Goal: Task Accomplishment & Management: Use online tool/utility

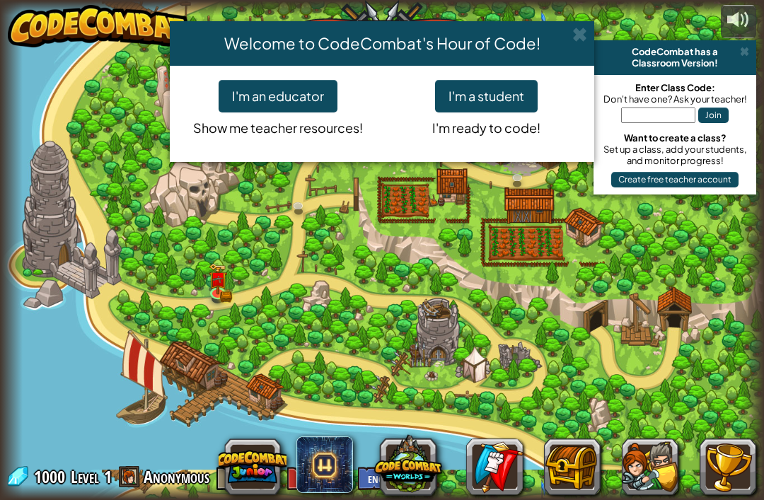
click at [502, 100] on button "I'm a student" at bounding box center [486, 96] width 103 height 33
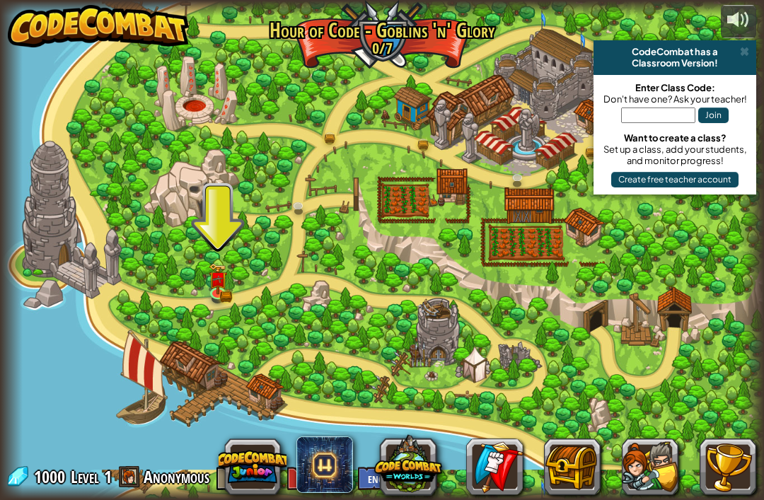
click at [218, 278] on img at bounding box center [217, 279] width 11 height 8
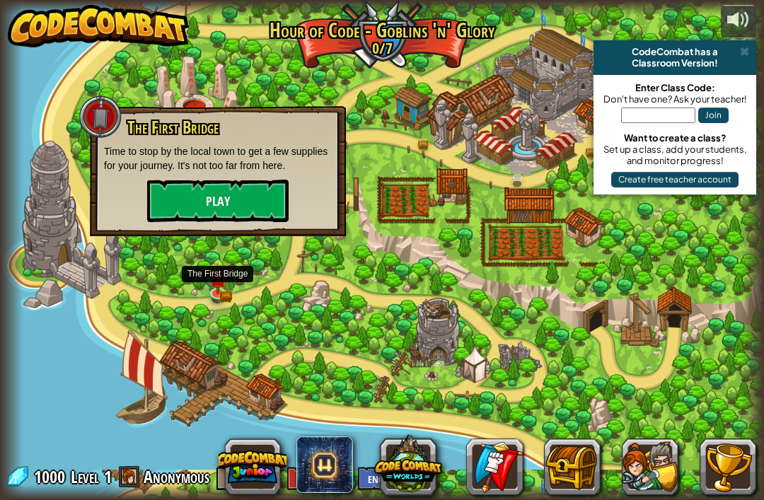
click at [255, 207] on button "Play" at bounding box center [218, 201] width 142 height 42
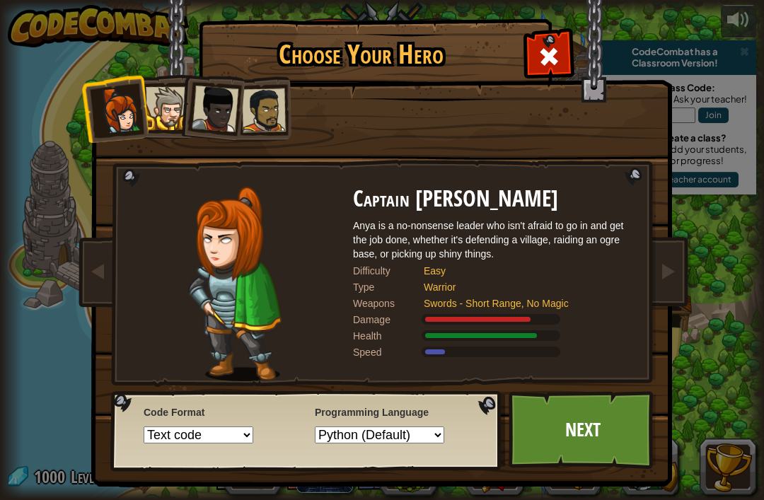
click at [165, 111] on div at bounding box center [167, 108] width 43 height 43
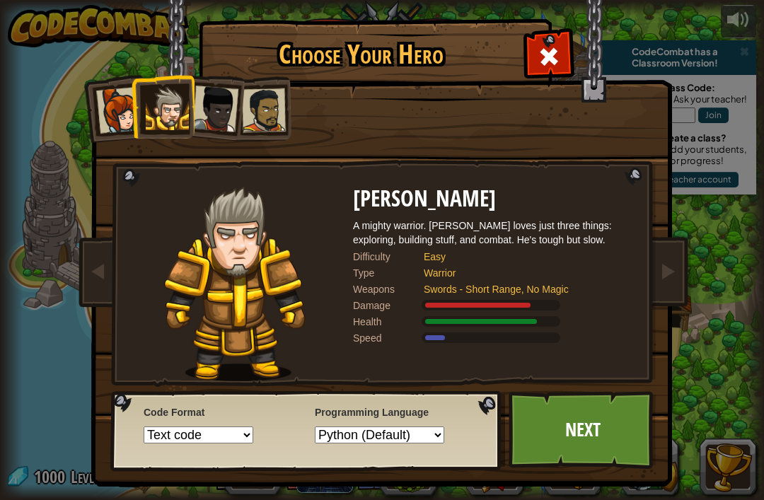
click at [444, 251] on div "Easy" at bounding box center [523, 257] width 198 height 14
click at [221, 114] on div at bounding box center [215, 109] width 47 height 47
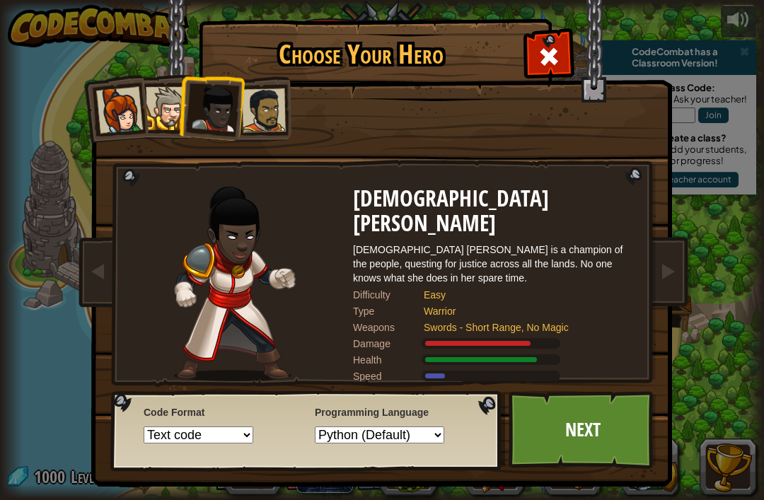
click at [273, 112] on div at bounding box center [264, 110] width 44 height 44
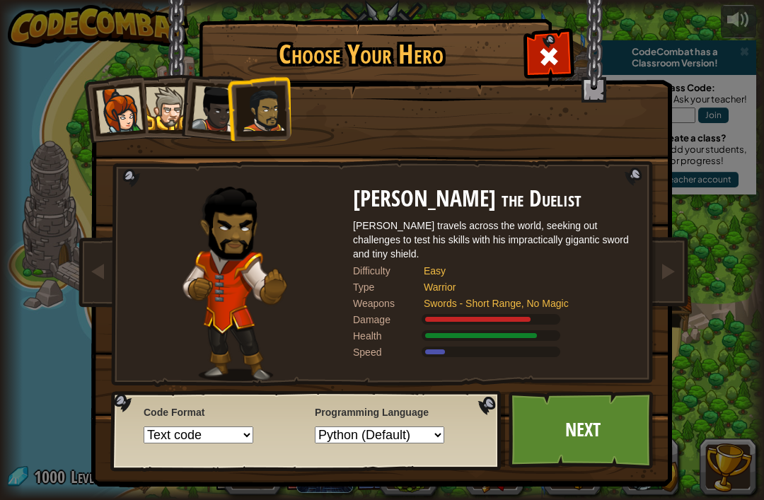
click at [127, 112] on div at bounding box center [119, 110] width 47 height 47
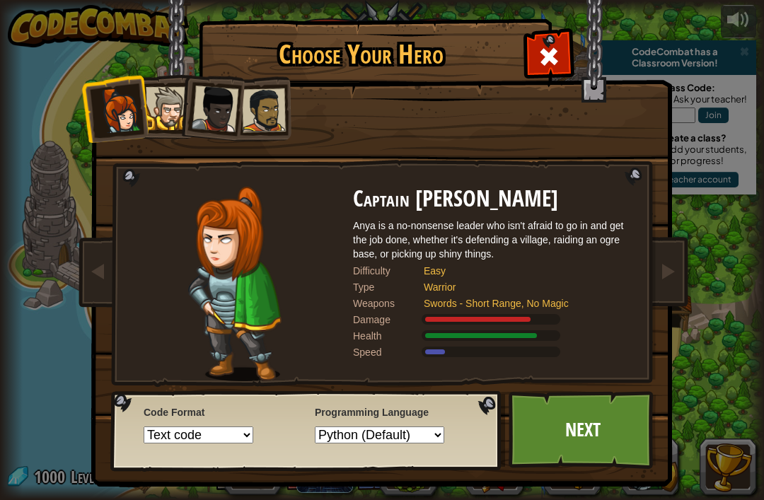
click at [163, 112] on div at bounding box center [167, 108] width 43 height 43
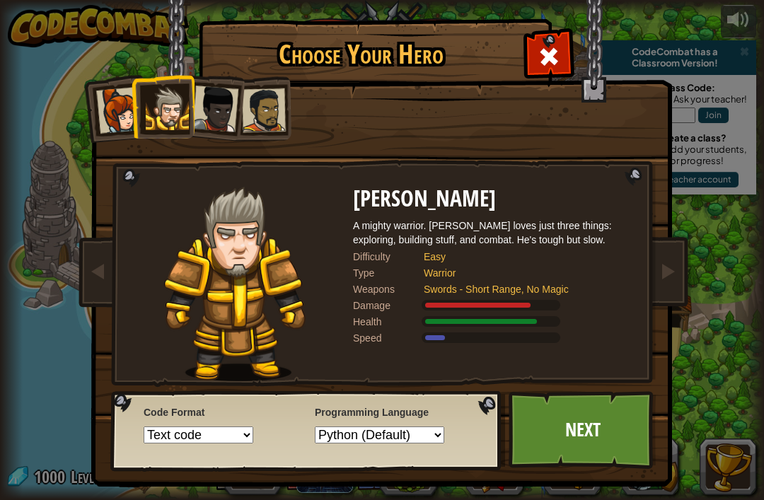
click at [623, 429] on link "Next" at bounding box center [583, 430] width 148 height 78
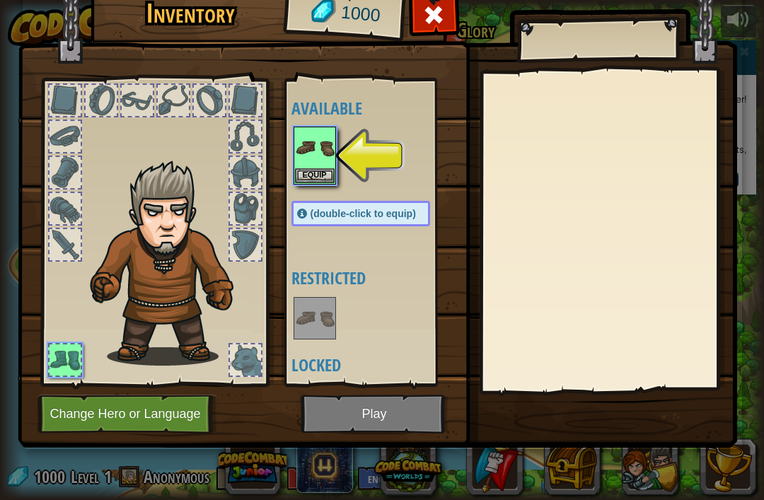
click at [327, 171] on button "Equip" at bounding box center [315, 175] width 40 height 15
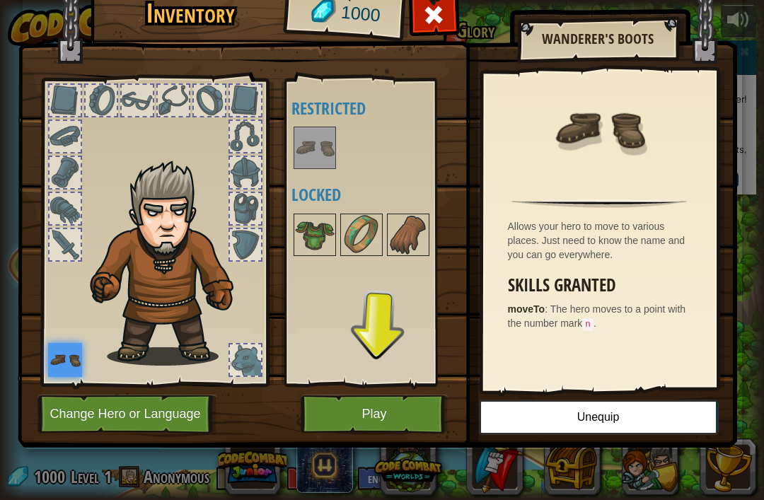
click at [390, 415] on button "Play" at bounding box center [375, 414] width 148 height 39
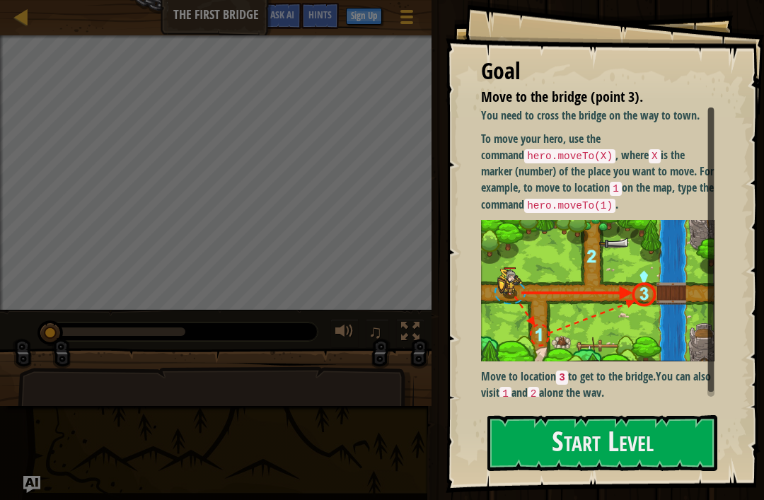
click at [685, 440] on button "Start Level" at bounding box center [603, 443] width 230 height 56
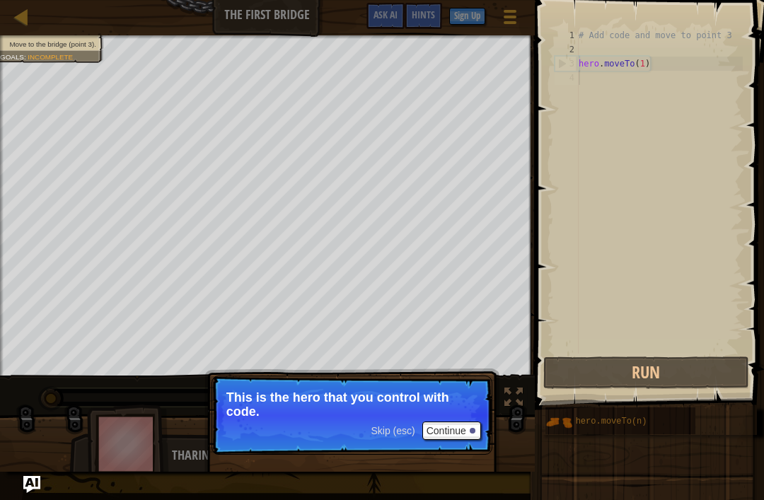
click at [466, 422] on button "Continue" at bounding box center [452, 431] width 59 height 18
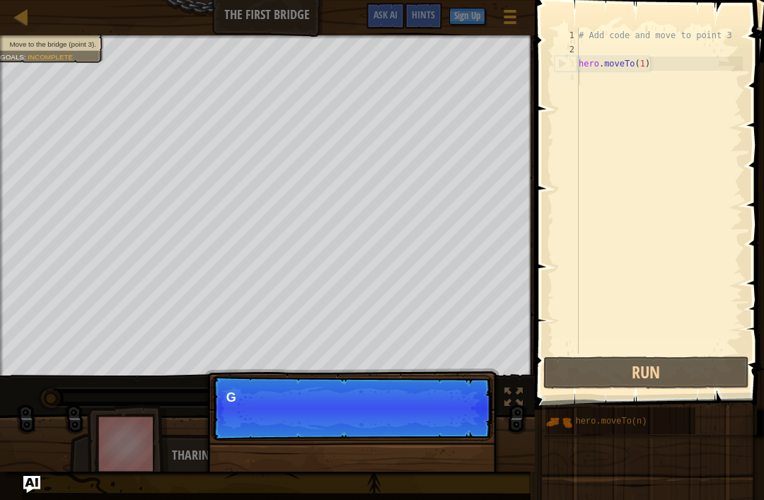
scroll to position [7, 0]
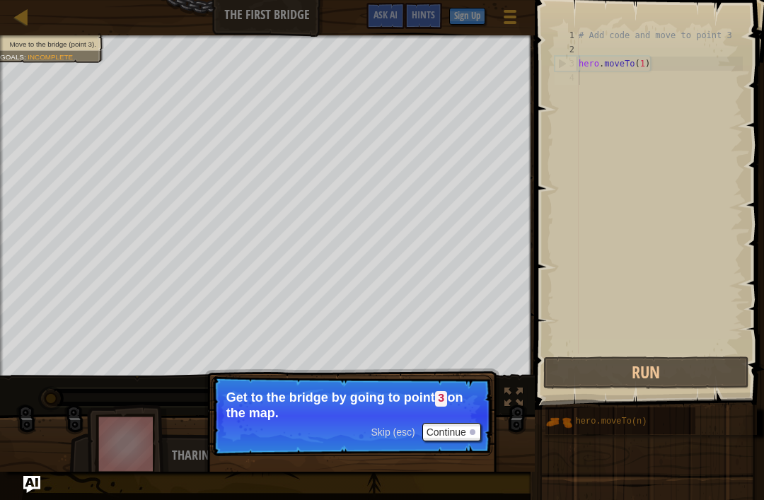
click at [452, 437] on button "Continue" at bounding box center [452, 432] width 59 height 18
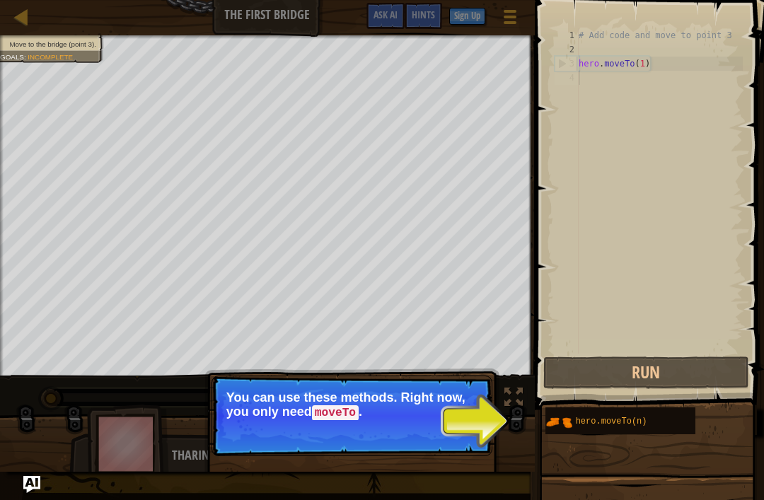
click at [450, 428] on button "Continue" at bounding box center [452, 432] width 59 height 18
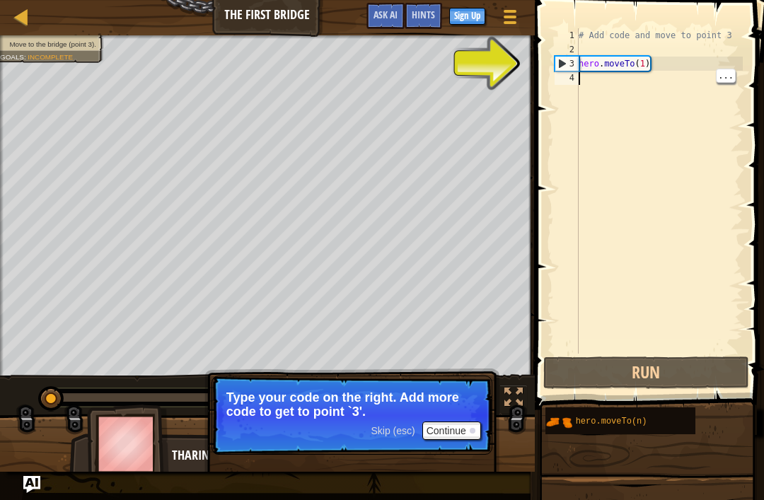
type textarea "hero.moveTo(1)"
click at [631, 57] on div "# Add code and move to point 3 hero . moveTo ( 1 )" at bounding box center [659, 205] width 167 height 354
click at [644, 60] on div "# Add code and move to point 3 hero . moveTo ( 1 )" at bounding box center [659, 205] width 167 height 354
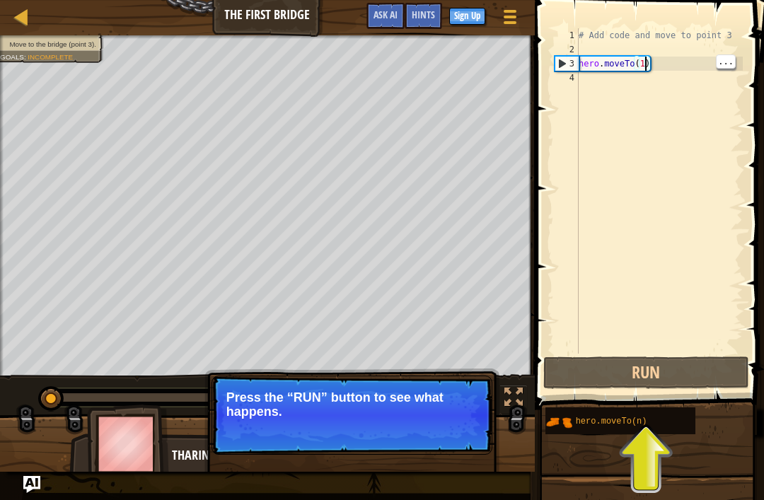
click at [707, 360] on button "Run" at bounding box center [647, 373] width 206 height 33
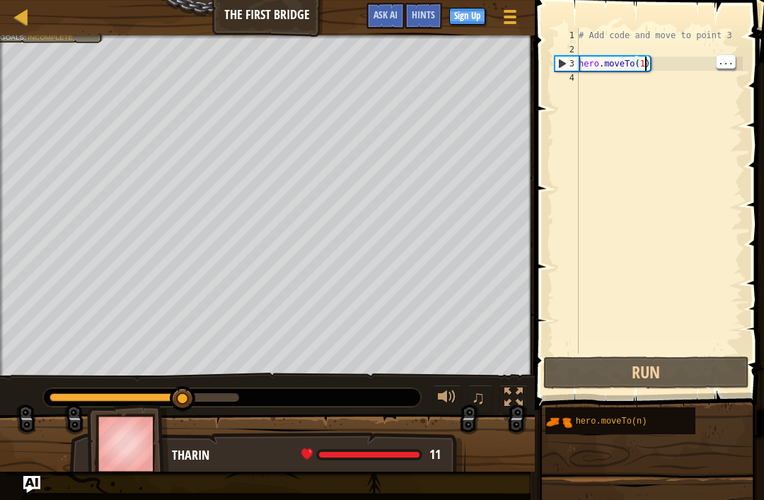
click at [694, 364] on button "Run" at bounding box center [647, 373] width 206 height 33
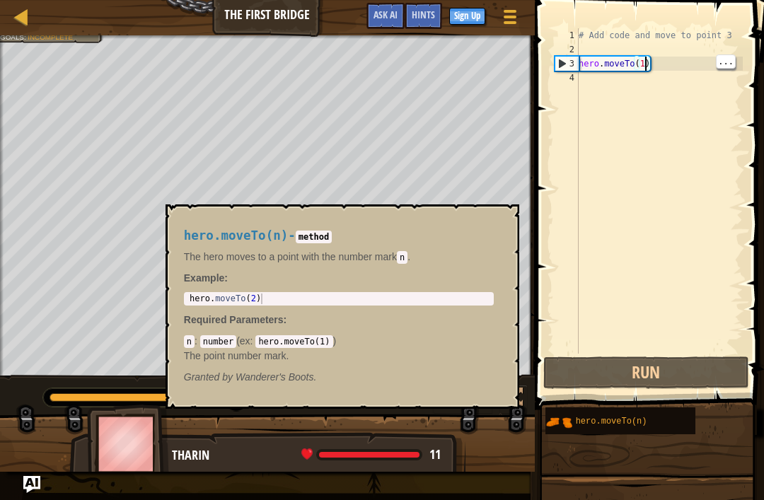
click at [662, 416] on div "hero.moveTo(n)" at bounding box center [630, 421] width 115 height 27
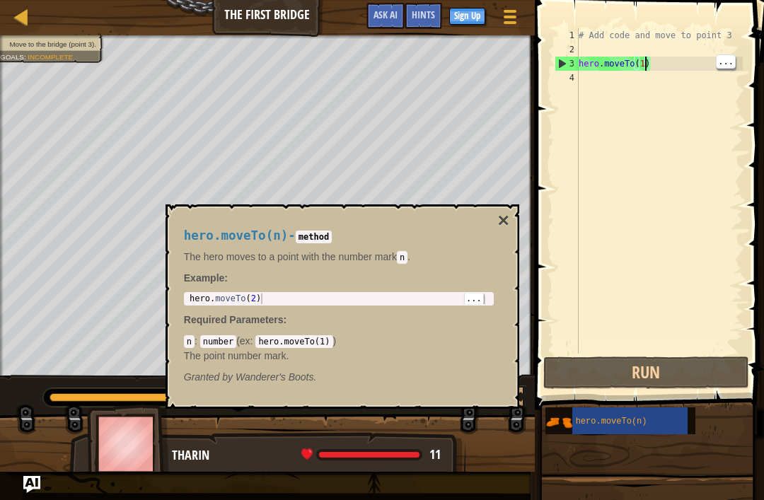
click at [698, 369] on button "Run" at bounding box center [647, 373] width 206 height 33
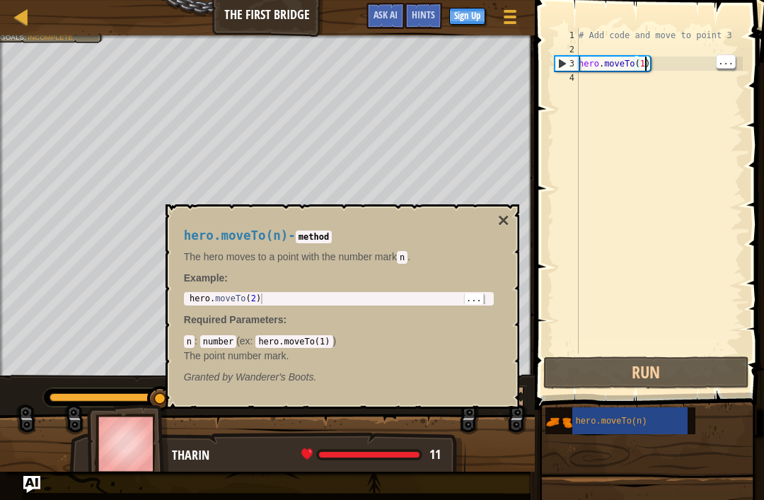
click at [254, 294] on div "hero . moveTo ( 2 )" at bounding box center [339, 310] width 304 height 32
type textarea "hero.moveTo(2)"
click at [246, 289] on div "hero.moveTo(n) - method The hero moves to a point with the number [PERSON_NAME]…" at bounding box center [339, 307] width 330 height 182
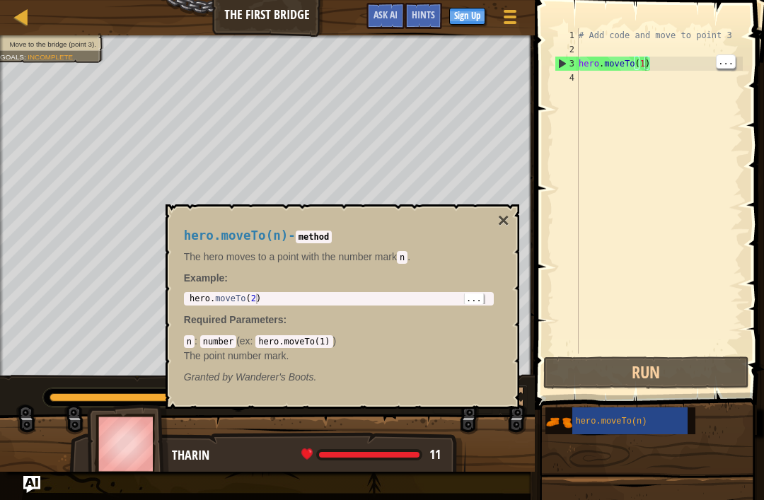
click at [326, 347] on code "hero.moveTo(1)" at bounding box center [293, 341] width 77 height 13
click at [484, 296] on div "hero . moveTo ( 2 )" at bounding box center [339, 310] width 304 height 32
click at [651, 420] on div "hero.moveTo(n)" at bounding box center [630, 421] width 115 height 27
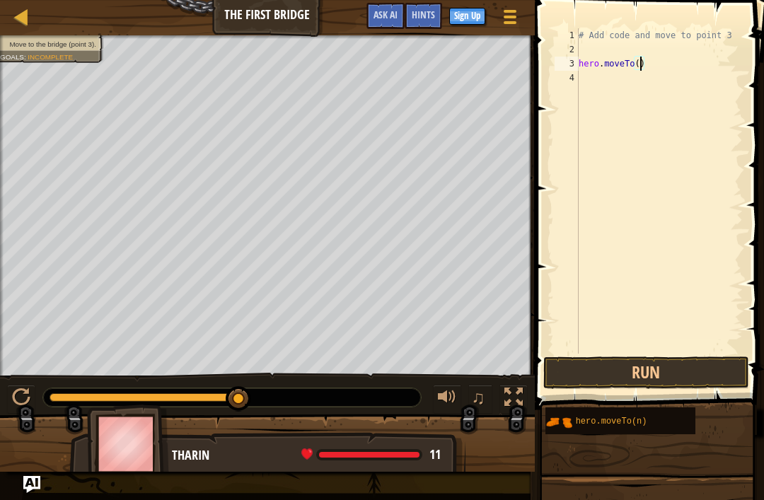
type textarea "hero.moveTo(2)"
click at [696, 130] on div "# Add code and move to point 3 hero . moveTo ( 2 )" at bounding box center [659, 205] width 167 height 354
click at [698, 374] on button "Run" at bounding box center [647, 373] width 206 height 33
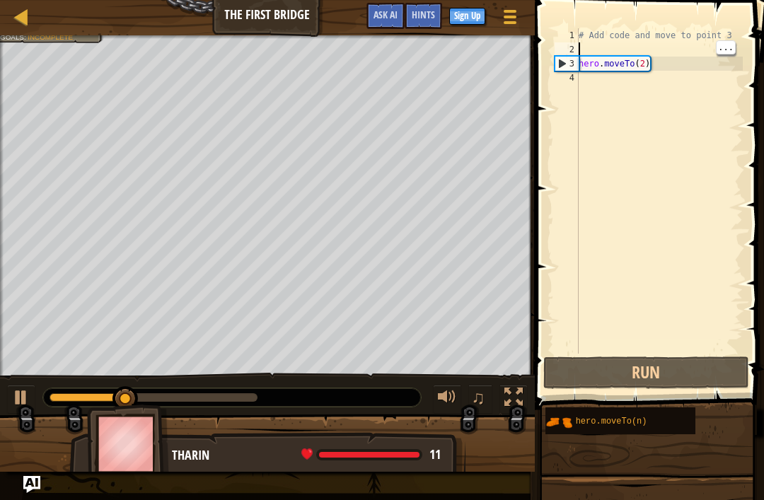
click at [640, 53] on div "# Add code and move to point 3 hero . moveTo ( 2 )" at bounding box center [659, 205] width 167 height 354
click at [640, 67] on div "# Add code and move to point 3 hero . moveTo ( 2 )" at bounding box center [659, 205] width 167 height 354
click at [645, 62] on div "# Add code and move to point 3 hero . moveTo ( 2 )" at bounding box center [659, 205] width 167 height 354
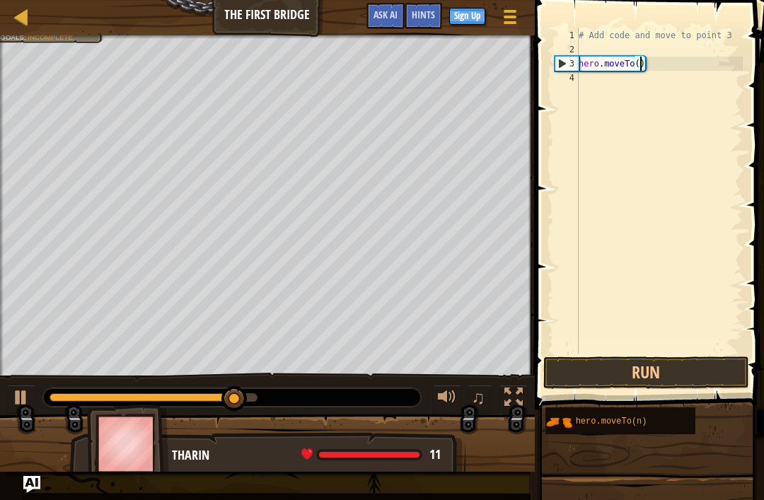
type textarea "hero.moveTo(3)"
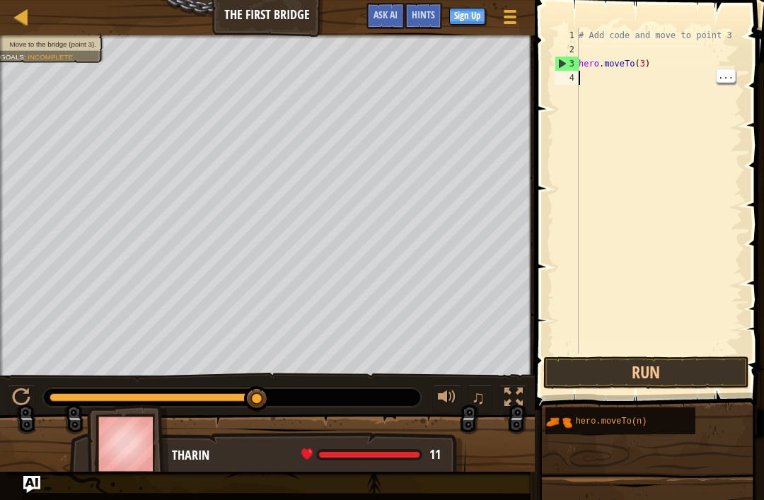
click at [655, 150] on div "# Add code and move to point 3 hero . moveTo ( 3 )" at bounding box center [659, 205] width 167 height 354
click at [672, 364] on button "Run" at bounding box center [647, 373] width 206 height 33
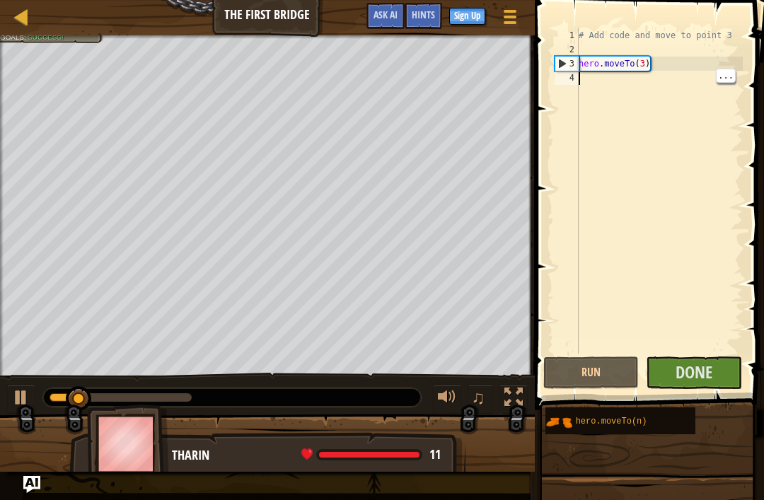
click at [691, 122] on div "# Add code and move to point 3 hero . moveTo ( 3 )" at bounding box center [659, 205] width 167 height 354
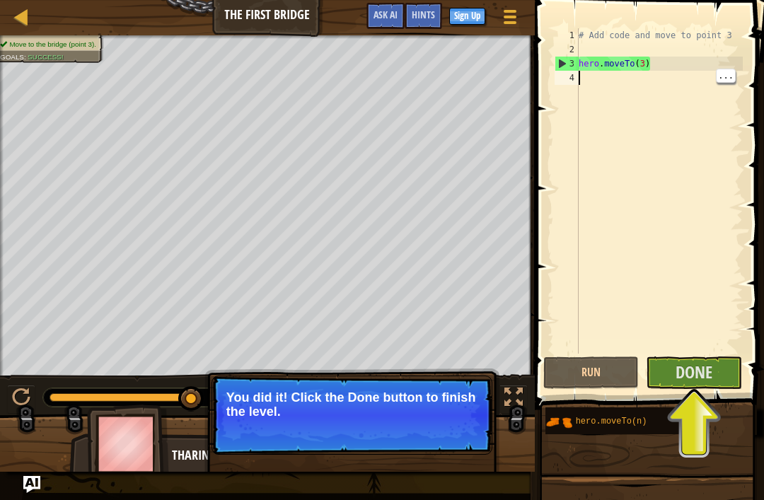
click at [718, 352] on div "# Add code and move to point 3 hero . moveTo ( 3 )" at bounding box center [659, 205] width 167 height 354
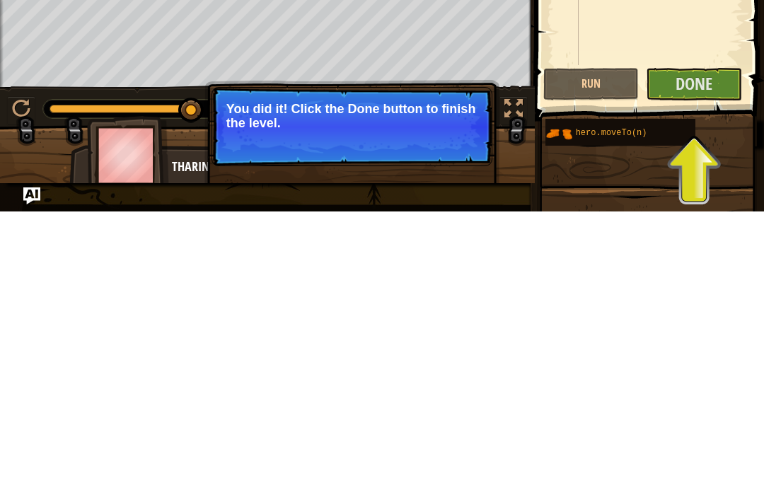
click at [700, 361] on span "Done" at bounding box center [694, 372] width 37 height 23
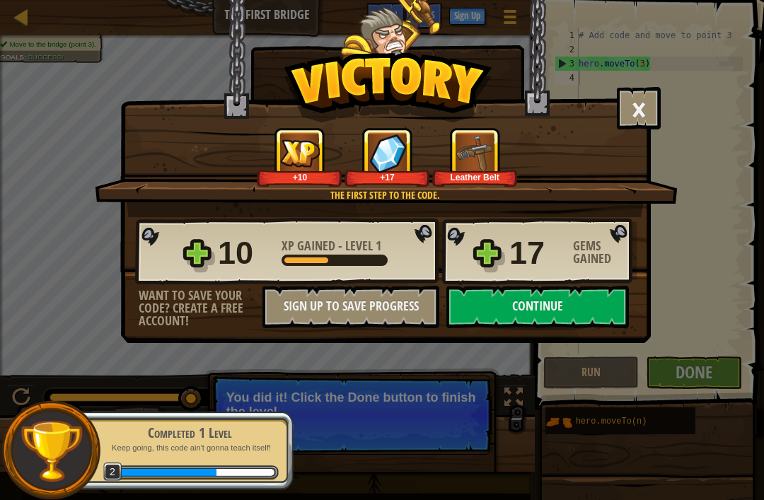
click at [557, 301] on button "Continue" at bounding box center [538, 307] width 183 height 42
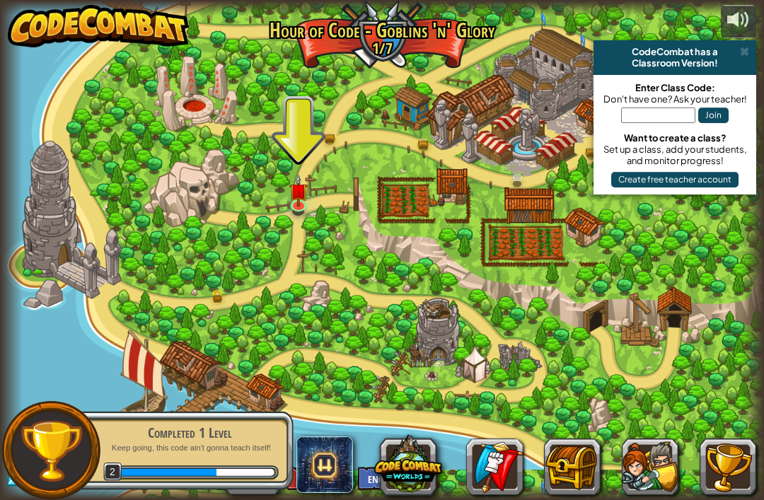
click at [298, 199] on img at bounding box center [298, 190] width 19 height 33
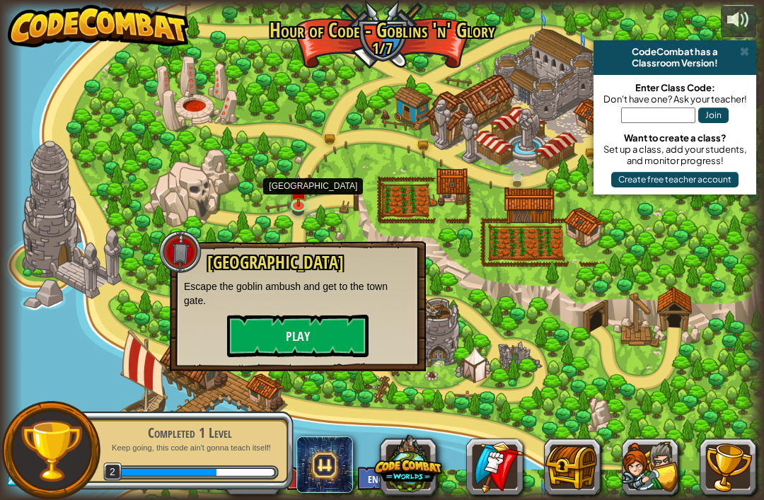
click at [343, 338] on button "Play" at bounding box center [298, 336] width 142 height 42
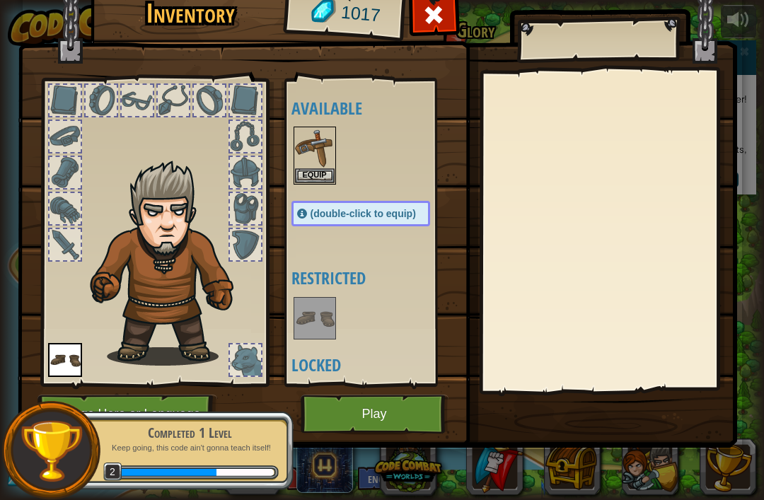
scroll to position [9, 0]
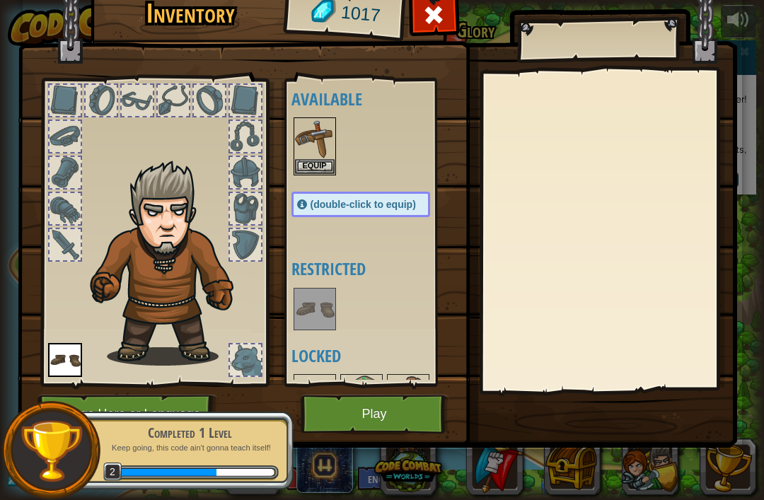
click at [321, 166] on button "Equip" at bounding box center [315, 166] width 40 height 15
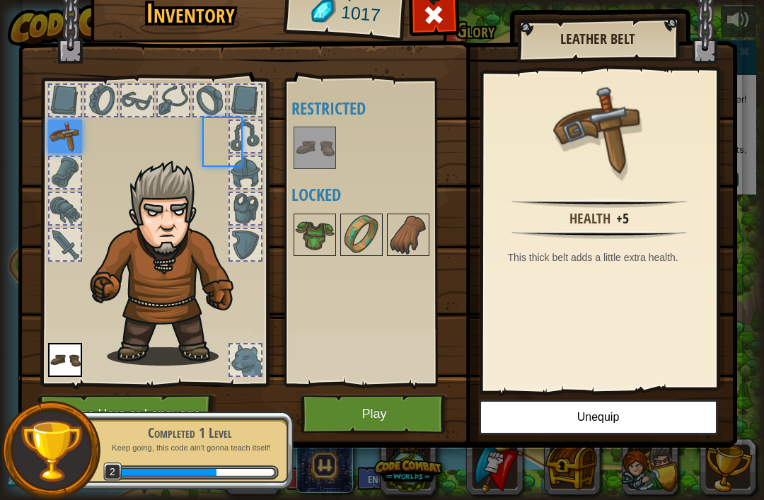
scroll to position [0, 0]
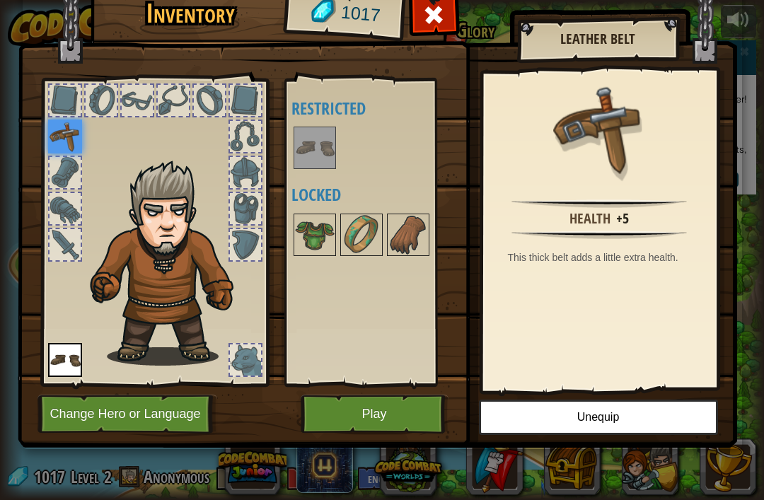
click at [319, 242] on img at bounding box center [315, 235] width 40 height 40
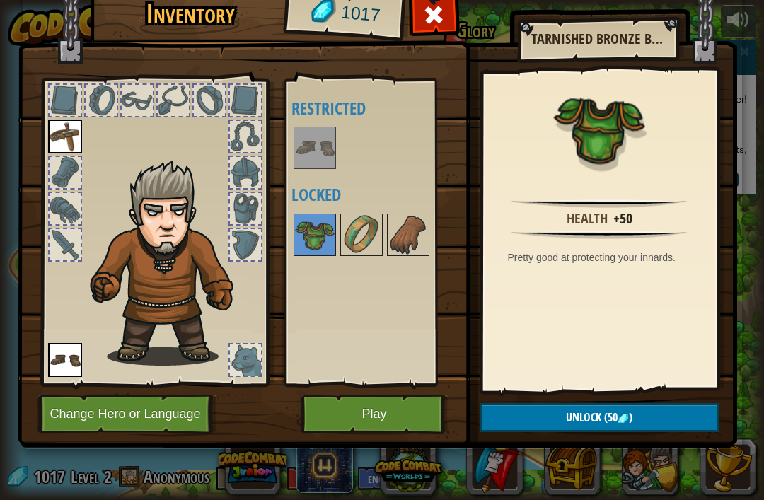
click at [58, 265] on div at bounding box center [155, 228] width 234 height 318
click at [65, 260] on div at bounding box center [65, 244] width 31 height 31
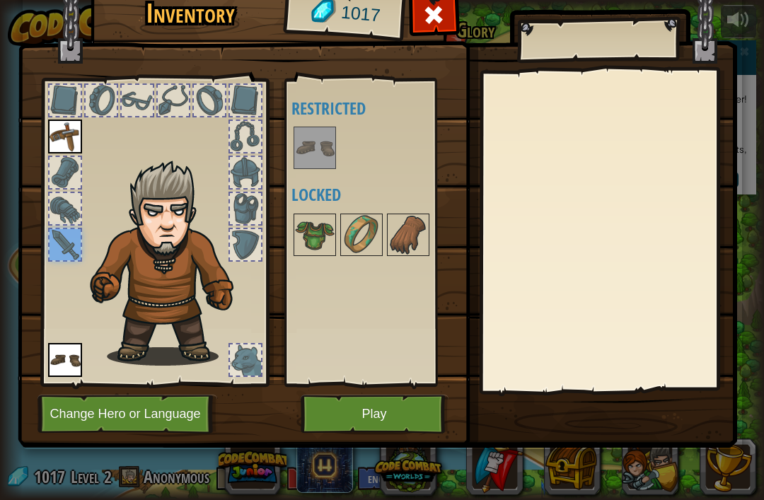
click at [76, 127] on img at bounding box center [65, 137] width 34 height 34
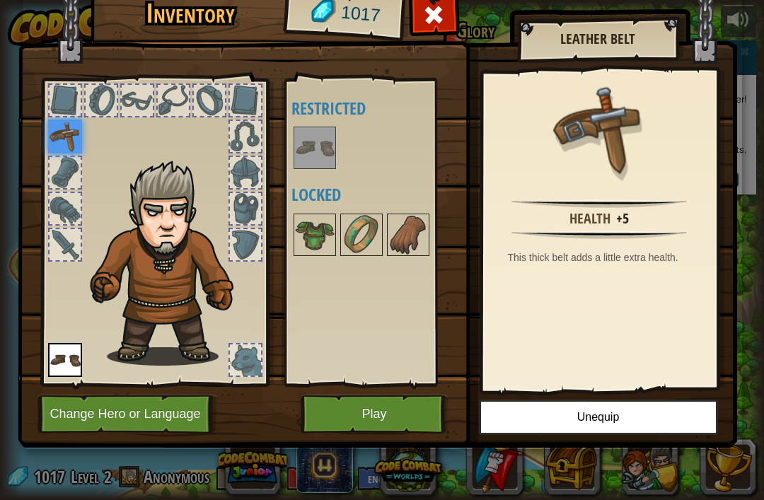
click at [374, 398] on button "Play" at bounding box center [375, 414] width 148 height 39
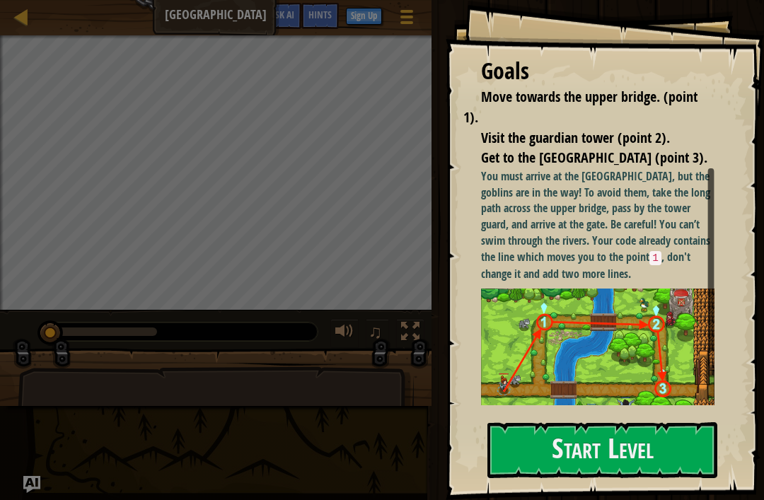
click at [561, 458] on button "Start Level" at bounding box center [603, 451] width 230 height 56
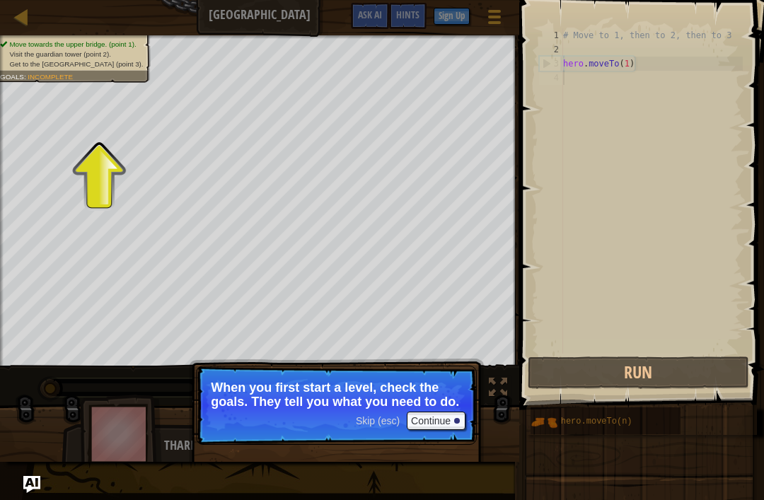
click at [447, 419] on button "Continue" at bounding box center [436, 421] width 59 height 18
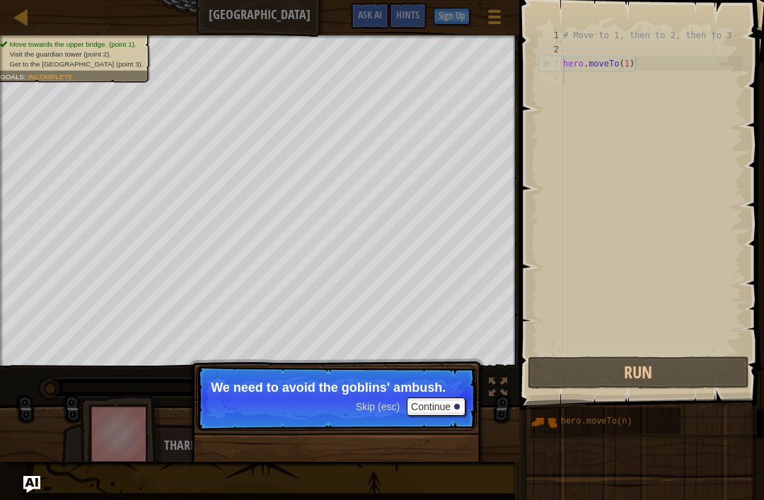
click at [453, 392] on p "We need to avoid the goblins' ambush." at bounding box center [336, 388] width 251 height 14
click at [448, 400] on button "Continue" at bounding box center [436, 407] width 59 height 18
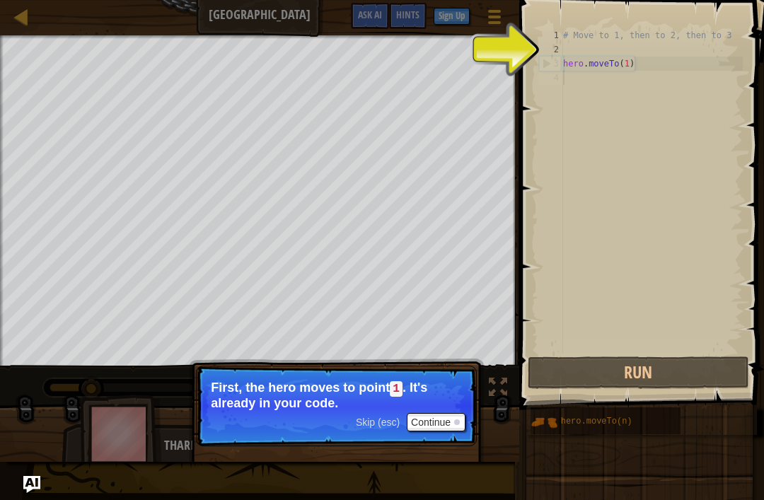
click at [450, 423] on button "Continue" at bounding box center [436, 422] width 59 height 18
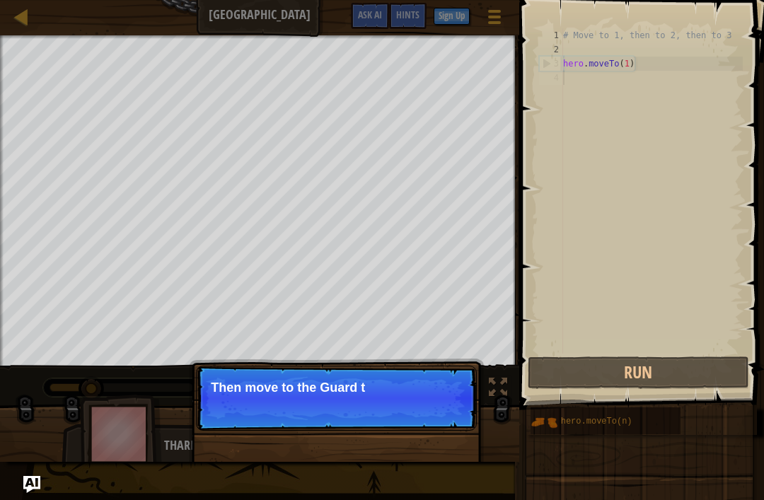
click at [449, 437] on div "Skip (esc) Continue Then move to the Guard t" at bounding box center [336, 470] width 295 height 209
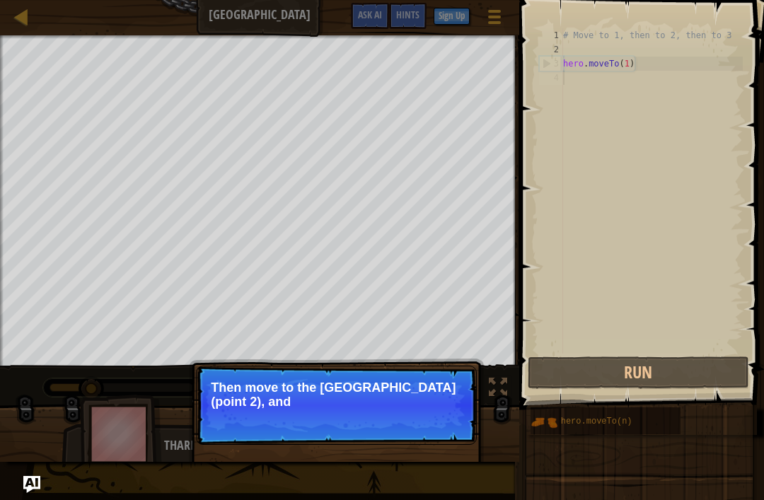
click at [456, 408] on p "Then move to the [GEOGRAPHIC_DATA] (point 2), and" at bounding box center [336, 395] width 251 height 28
click at [402, 430] on div "Skip (esc) Continue" at bounding box center [411, 421] width 110 height 18
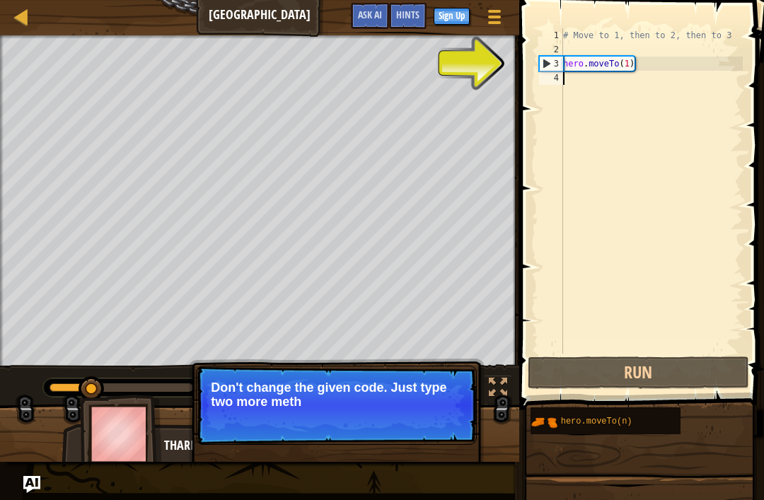
type textarea "hero.moveTo(1)"
click at [626, 66] on div "# Move to 1, then to 2, then to 3 hero . moveTo ( 1 )" at bounding box center [652, 205] width 183 height 354
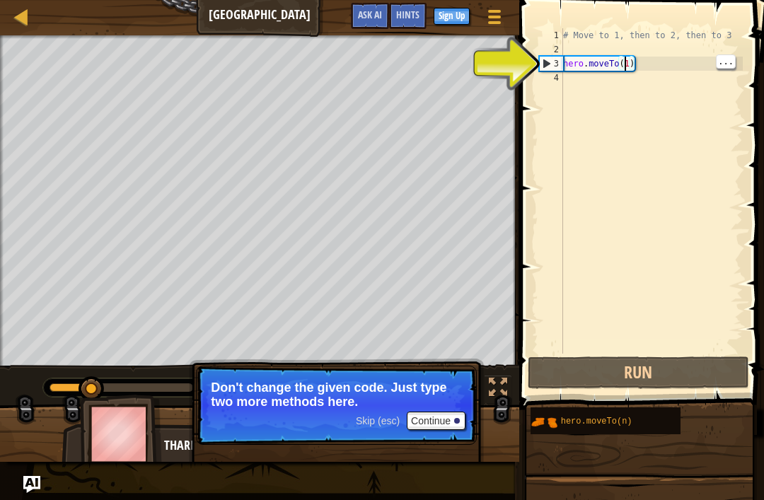
click at [593, 64] on div "# Move to 1, then to 2, then to 3 hero . moveTo ( 1 )" at bounding box center [652, 205] width 183 height 354
click at [626, 59] on div "# Move to 1, then to 2, then to 3 hero . moveTo ( 1 )" at bounding box center [652, 205] width 183 height 354
click at [626, 54] on div "# Move to 1, then to 2, then to 3 hero . moveTo ( 1 )" at bounding box center [652, 205] width 183 height 354
click at [622, 58] on div "# Move to 1, then to 2, then to 3 hero . moveTo ( 1 )" at bounding box center [652, 205] width 183 height 354
click at [622, 68] on div "# Move to 1, then to 2, then to 3 hero . moveTo ( 1 )" at bounding box center [652, 205] width 183 height 354
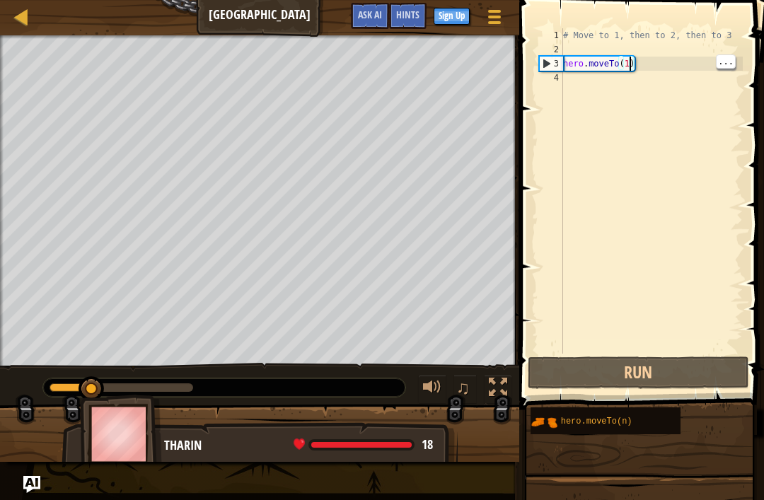
click at [630, 59] on div "# Move to 1, then to 2, then to 3 hero . moveTo ( 1 )" at bounding box center [652, 205] width 183 height 354
click at [627, 63] on div "# Move to 1, then to 2, then to 3 hero . moveTo ( 1 )" at bounding box center [652, 205] width 183 height 354
type textarea "hero.moveTo(1)"
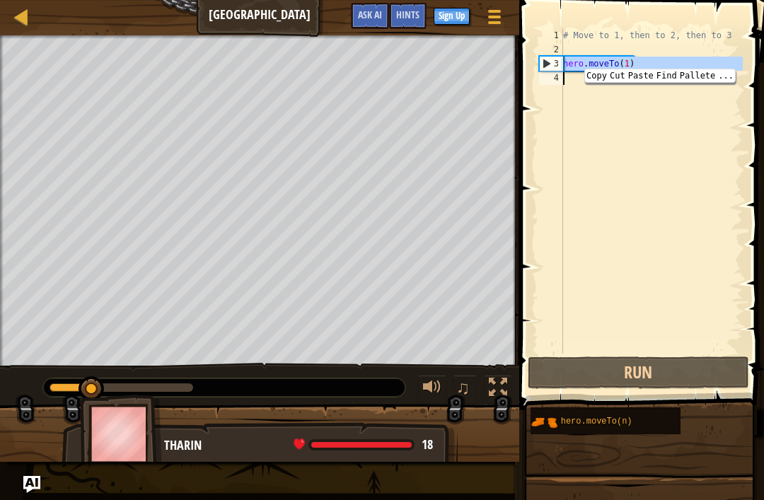
click at [670, 52] on div "# Move to 1, then to 2, then to 3 hero . moveTo ( 1 )" at bounding box center [652, 205] width 183 height 354
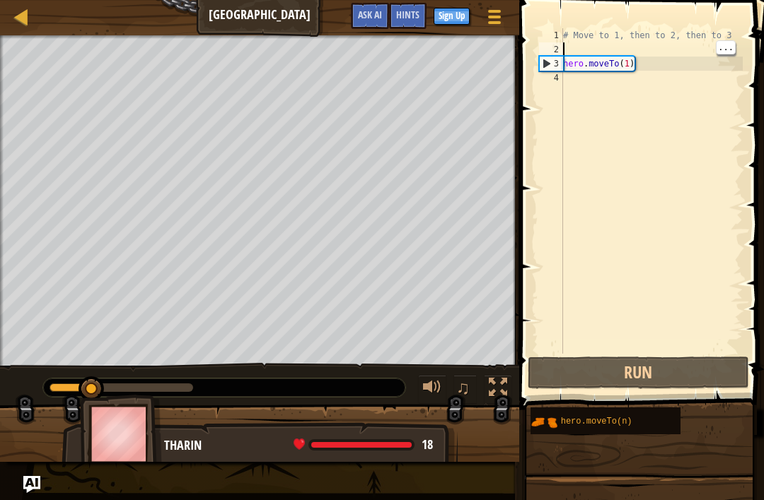
type textarea "hero.moveTo(1)"
click at [675, 63] on div "# Move to 1, then to 2, then to 3 hero . moveTo ( 1 )" at bounding box center [652, 205] width 183 height 354
click at [648, 415] on div "hero.moveTo(n)" at bounding box center [615, 421] width 115 height 27
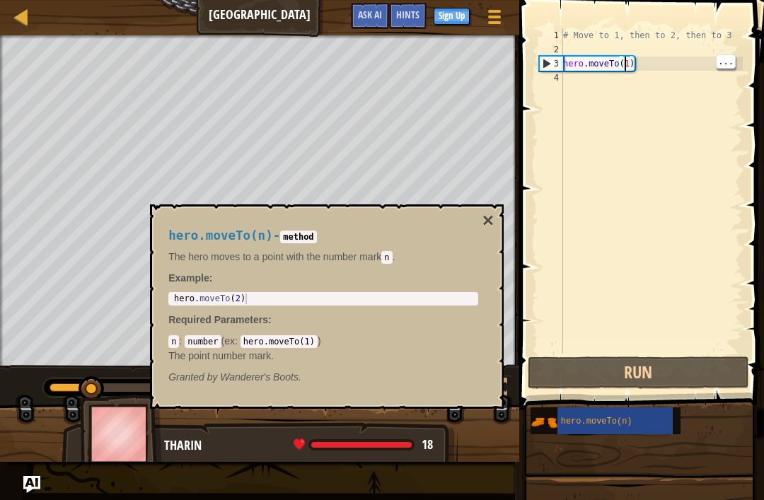
click at [626, 63] on div "# Move to 1, then to 2, then to 3 hero . moveTo ( 1 )" at bounding box center [652, 205] width 183 height 354
click at [622, 64] on div "# Move to 1, then to 2, then to 3 hero . moveTo ( 1 )" at bounding box center [652, 205] width 183 height 354
click at [637, 61] on div "# Move to 1, then to 2, then to 3 hero . moveTo ( 1 )" at bounding box center [652, 205] width 183 height 354
click at [627, 59] on div "# Move to 1, then to 2, then to 3 hero . moveTo ( 1 )" at bounding box center [652, 205] width 183 height 354
click at [240, 295] on div "hero . moveTo ( 2 )" at bounding box center [323, 310] width 304 height 32
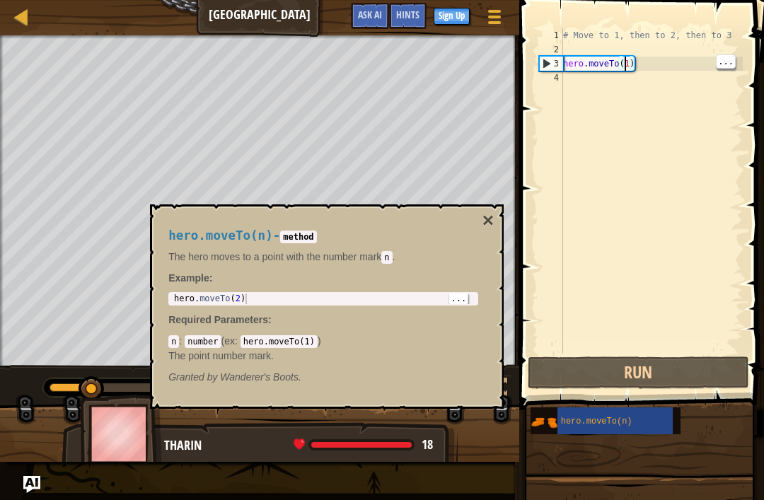
type textarea "hero.moveTo(2)"
click at [241, 301] on div "hero . moveTo ( 2 )" at bounding box center [323, 310] width 304 height 32
click at [241, 282] on p "Example :" at bounding box center [323, 278] width 310 height 14
click at [306, 303] on div "hero . moveTo ( 2 )" at bounding box center [323, 310] width 304 height 32
click at [762, 237] on span at bounding box center [643, 185] width 256 height 452
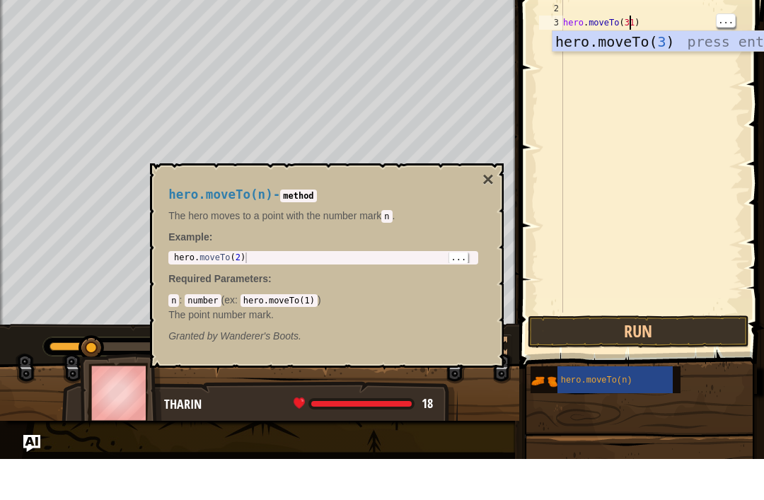
scroll to position [7, 5]
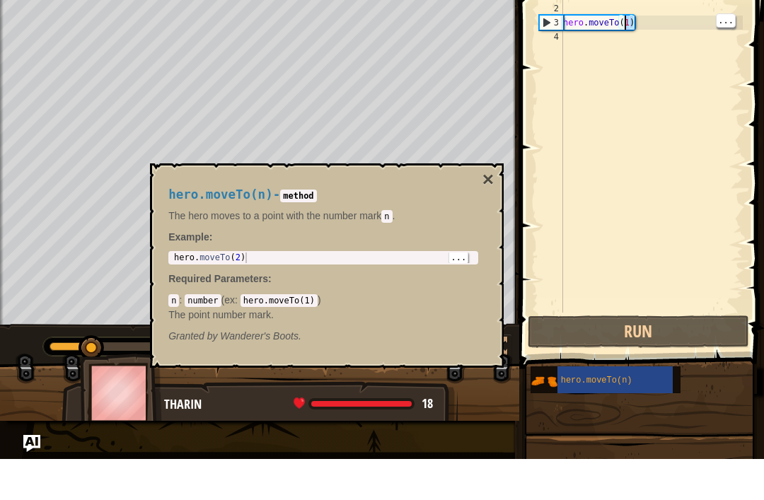
click at [619, 28] on div "# Move to 1, then to 2, then to 3 hero . moveTo ( 1 )" at bounding box center [652, 205] width 183 height 354
click at [629, 28] on div "# Move to 1, then to 2, then to 3 hero . moveTo ( 1 )" at bounding box center [652, 205] width 183 height 354
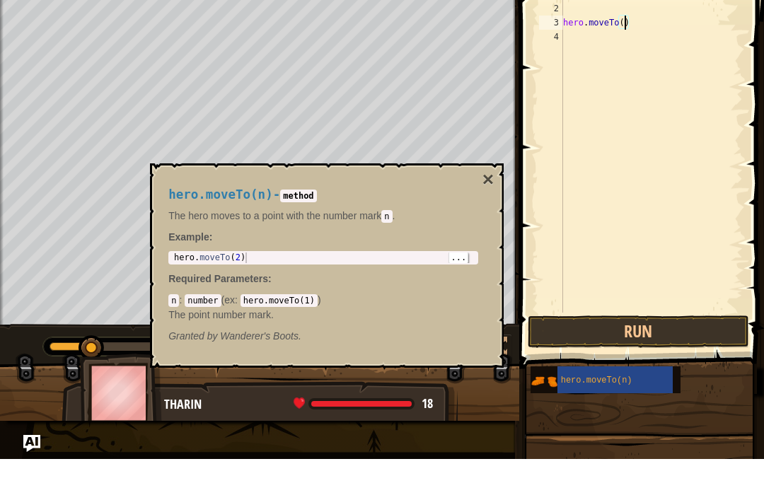
type textarea "hero.moveTo(3)"
click at [484, 211] on button "×" at bounding box center [488, 221] width 11 height 20
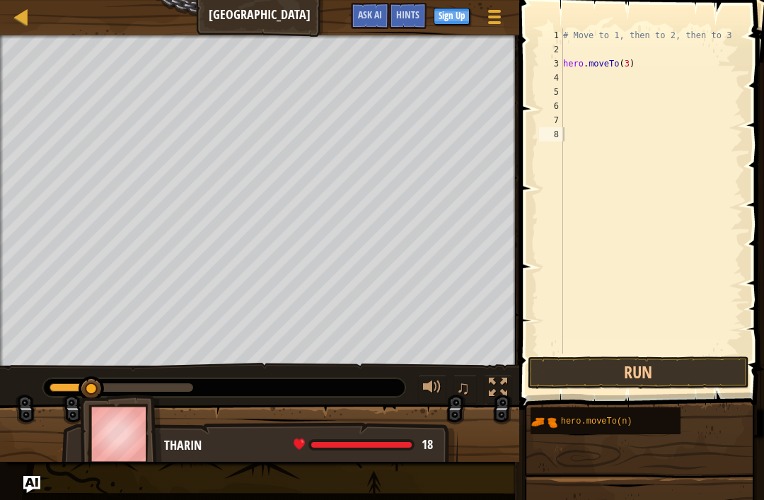
click at [626, 372] on button "Run" at bounding box center [638, 373] width 221 height 33
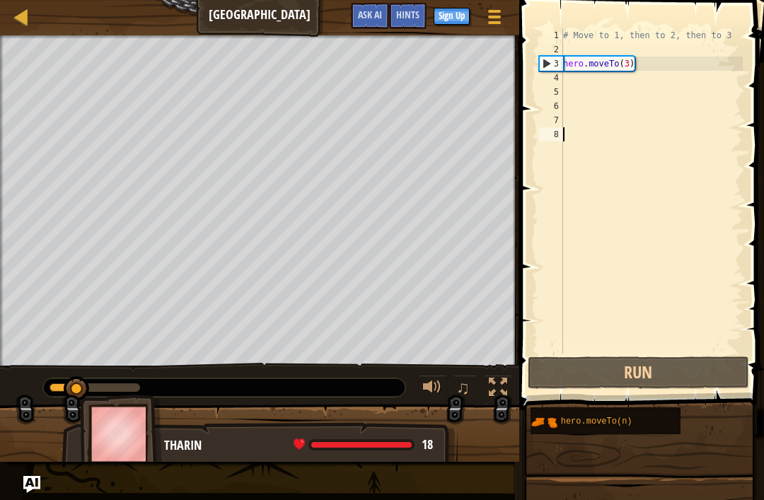
click at [520, 138] on span at bounding box center [643, 185] width 256 height 452
